Goal: Transaction & Acquisition: Book appointment/travel/reservation

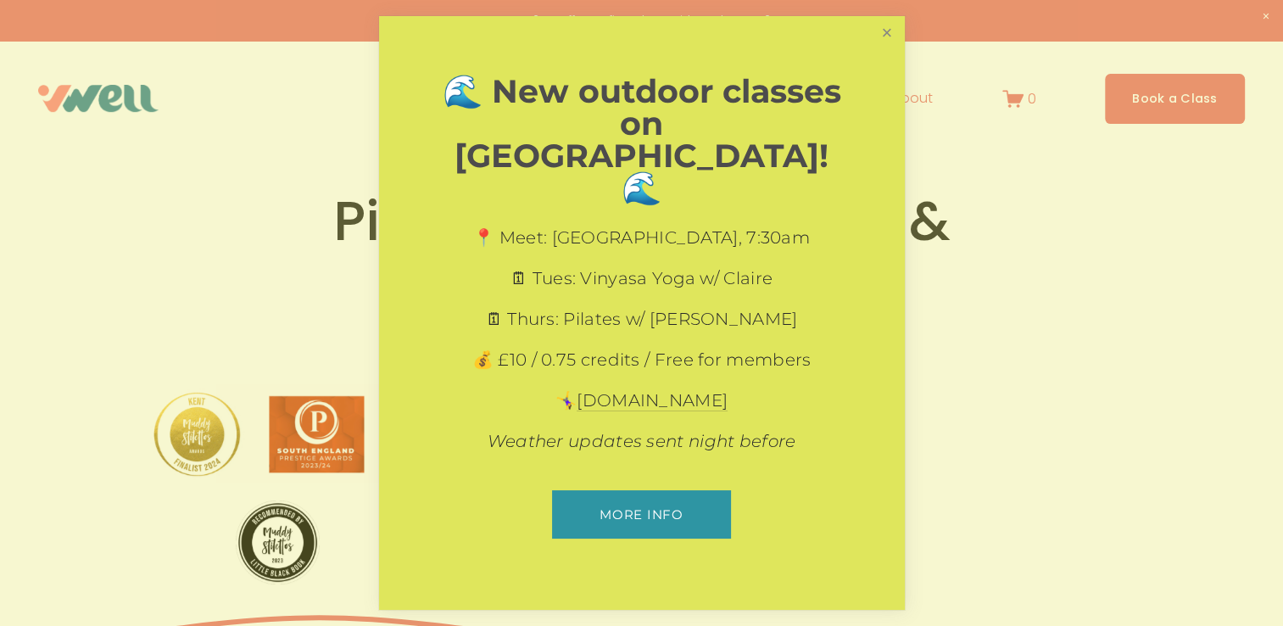
click at [880, 48] on link "Close" at bounding box center [886, 34] width 30 height 30
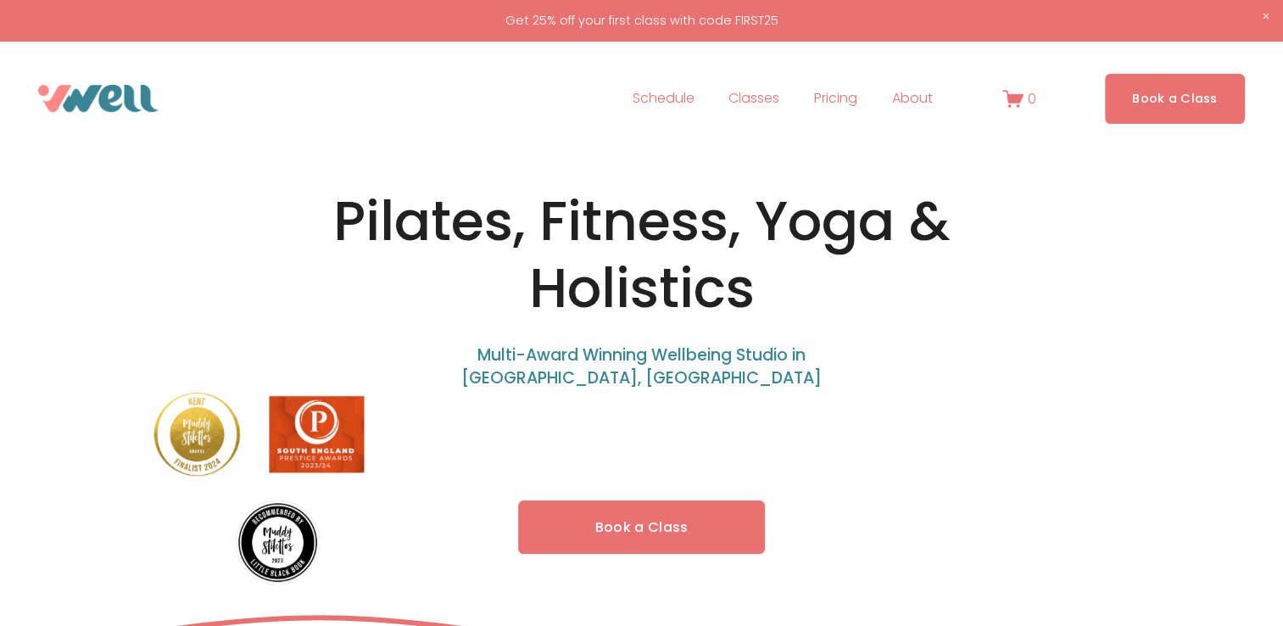
click at [627, 515] on link "Book a Class" at bounding box center [642, 526] width 248 height 53
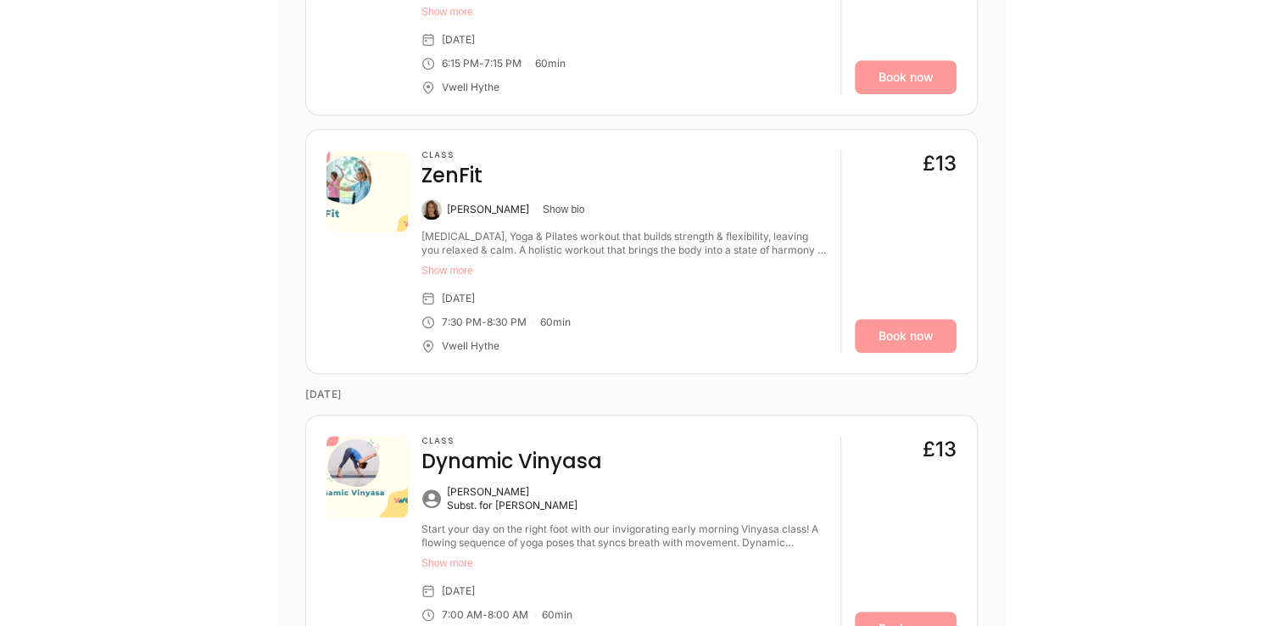
scroll to position [1187, 0]
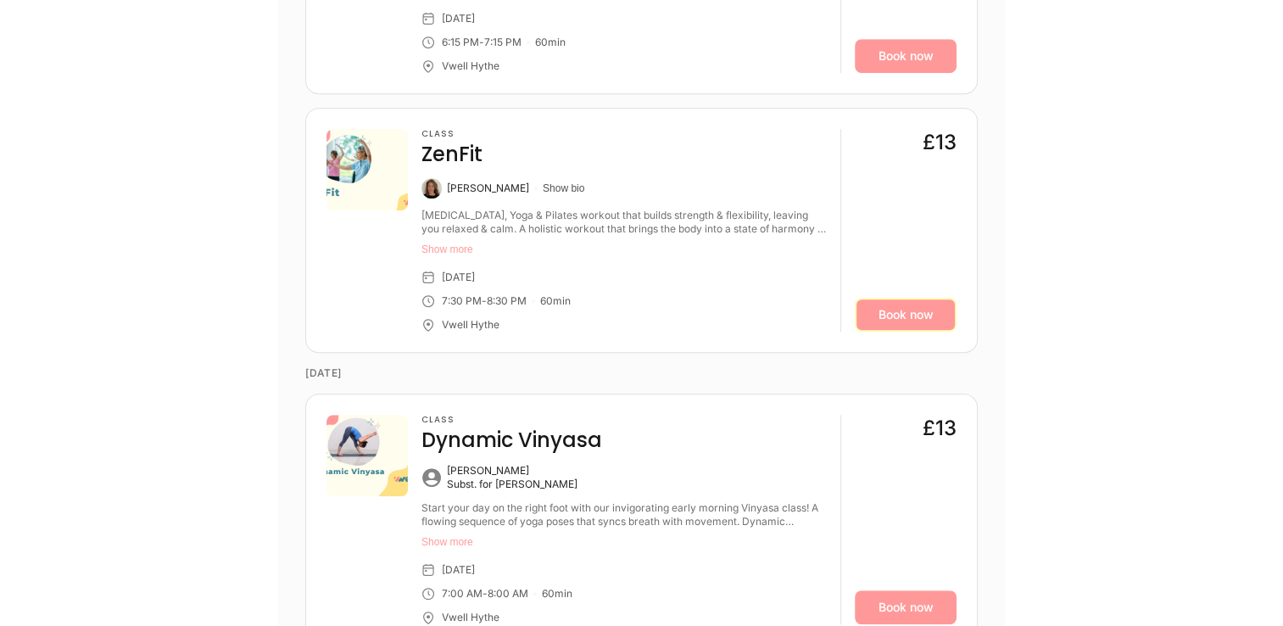
click at [914, 317] on link "Book now" at bounding box center [905, 315] width 102 height 34
